Goal: Complete application form

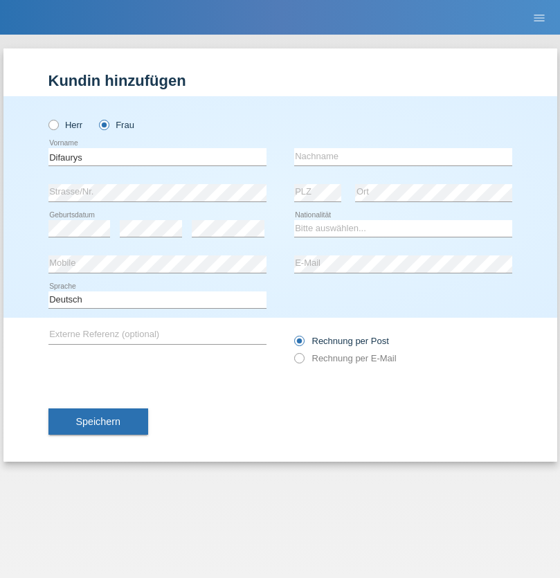
type input "Difaurys"
click at [403, 156] on input "text" at bounding box center [403, 156] width 218 height 17
type input "[PERSON_NAME]"
select select "DO"
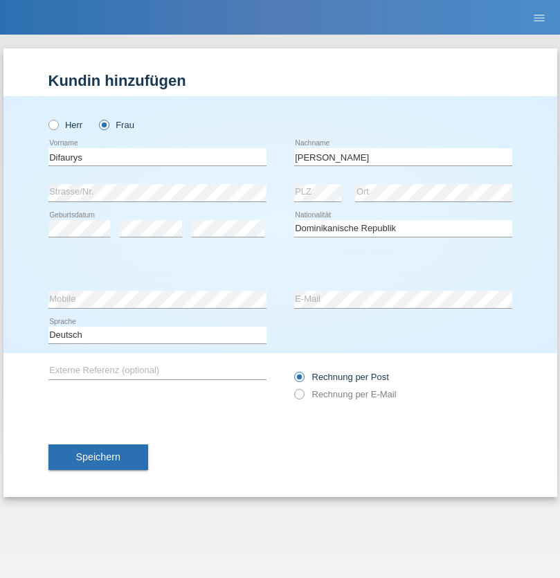
select select "C"
select select "19"
select select "06"
select select "2006"
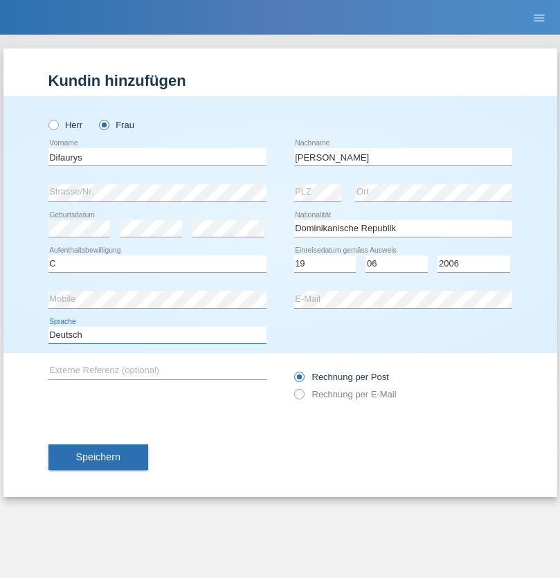
select select "en"
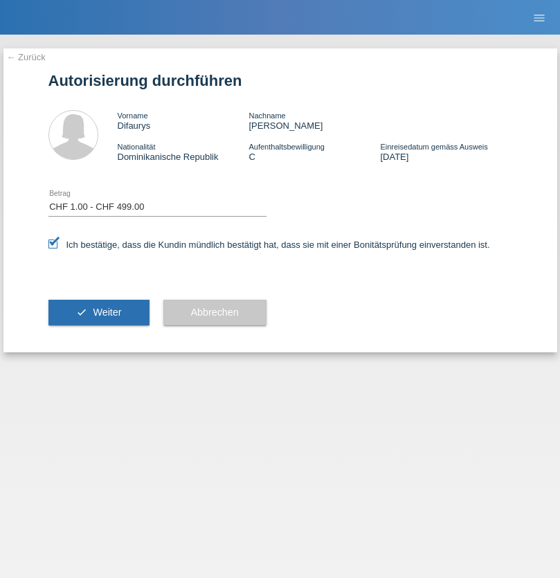
select select "1"
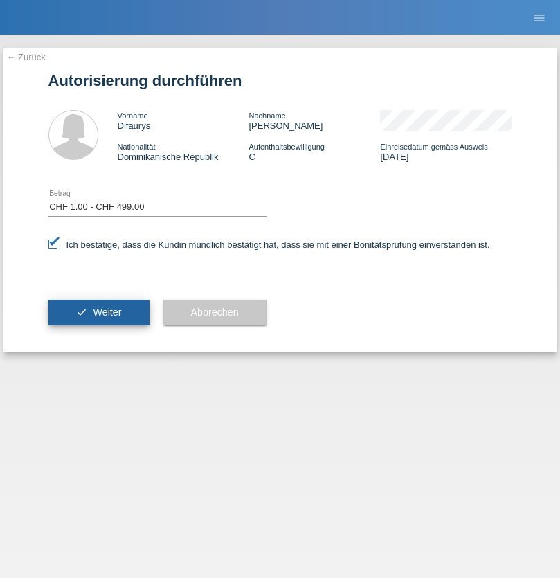
click at [98, 312] on span "Weiter" at bounding box center [107, 311] width 28 height 11
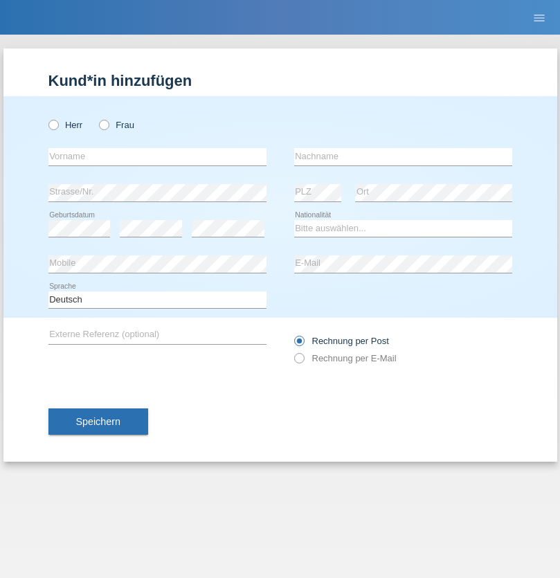
radio input "true"
click at [157, 156] on input "text" at bounding box center [157, 156] width 218 height 17
type input "Christian"
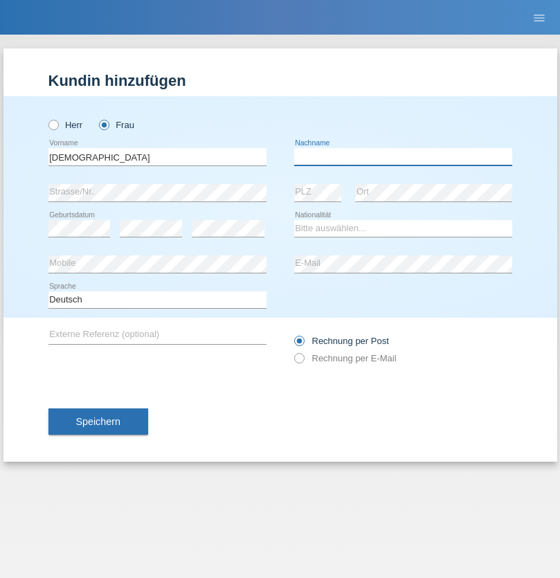
click at [403, 156] on input "text" at bounding box center [403, 156] width 218 height 17
type input "Farchmin"
select select "DE"
select select "C"
select select "15"
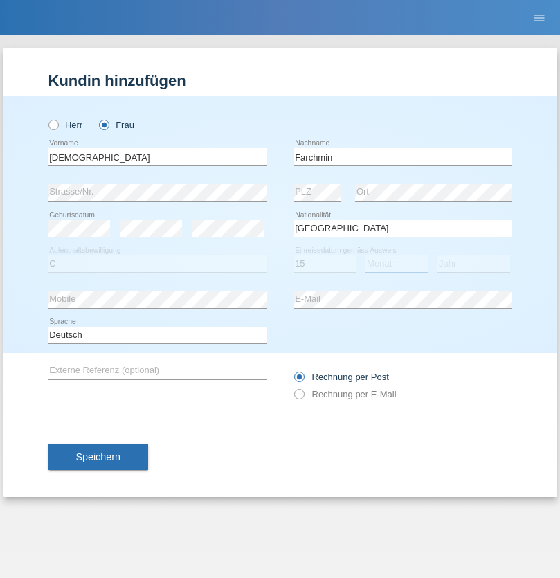
select select "12"
select select "2021"
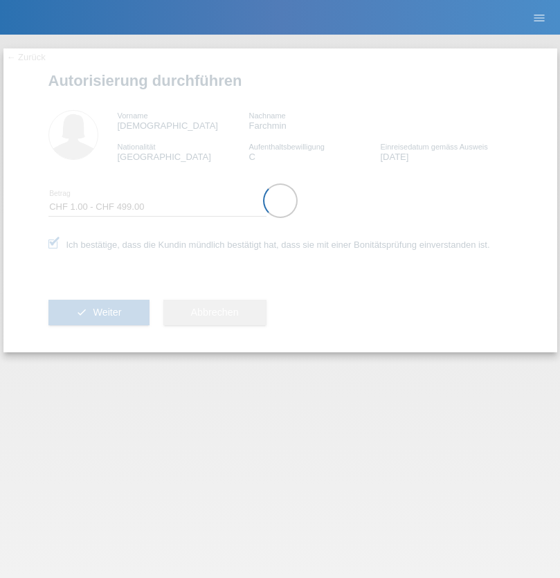
select select "1"
